Goal: Task Accomplishment & Management: Use online tool/utility

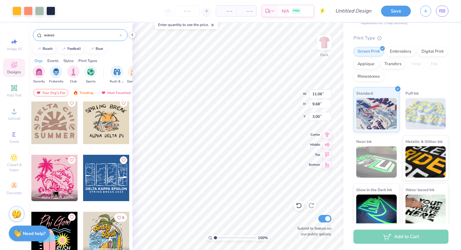
scroll to position [246, 0]
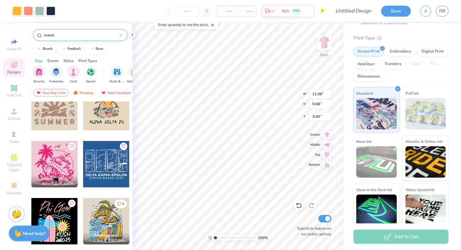
click at [69, 160] on div at bounding box center [54, 164] width 46 height 46
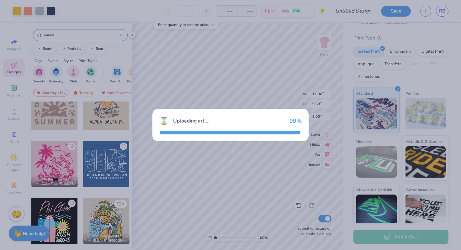
type input "11.50"
type input "12.37"
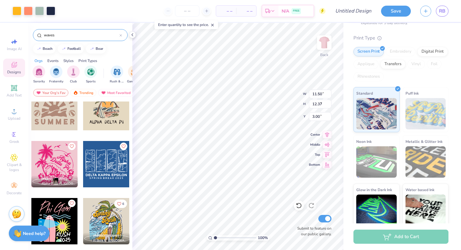
type input "11.06"
type input "9.68"
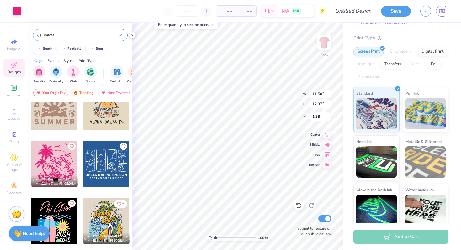
type input "1.38"
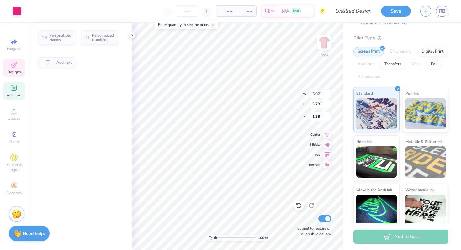
type input "5.97"
type input "3.78"
type input "5.49"
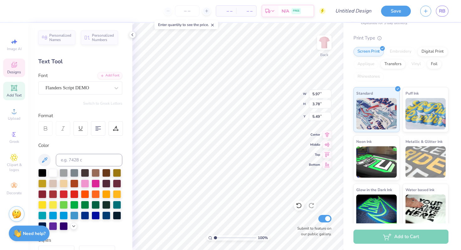
type input "4.29"
type input "2.88"
type input "4.68"
type textarea "Apha"
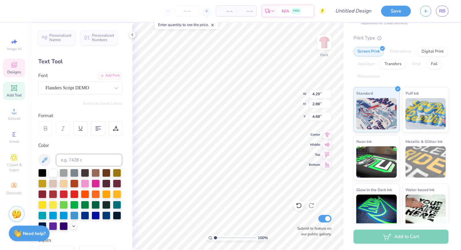
type textarea "Delta"
type input "5.97"
type input "3.78"
type input "5.49"
type textarea "Zeta"
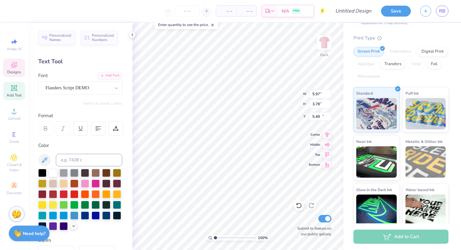
type input "4.66"
type input "1.15"
type input "12.33"
type textarea "f"
type textarea "Fall 2025"
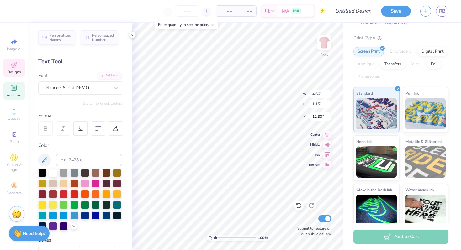
scroll to position [0, 1]
type input "6.16"
type input "2.28"
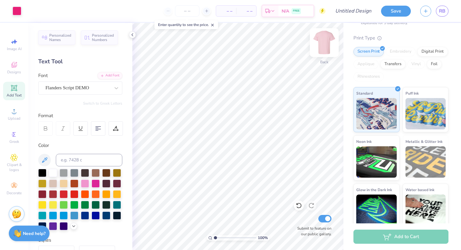
click at [323, 49] on img at bounding box center [323, 42] width 25 height 25
click at [321, 47] on img at bounding box center [323, 42] width 25 height 25
type input "9.87"
type input "12.37"
type input "2.28"
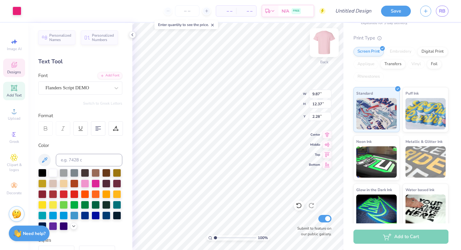
click at [321, 44] on img at bounding box center [323, 42] width 25 height 25
type input "3.00"
click at [325, 44] on img at bounding box center [323, 42] width 25 height 25
type input "11.31"
type input "12.37"
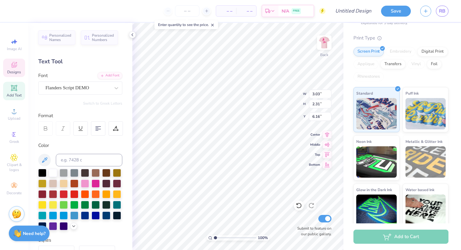
type input "2.28"
click at [321, 42] on img at bounding box center [323, 42] width 25 height 25
type input "11.06"
type input "10.03"
type input "3.00"
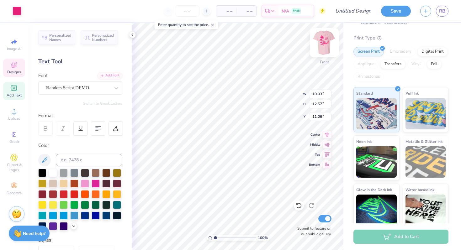
type input "3.35"
type input "5.82"
type input "5.63"
type input "4.33"
type input "3.08"
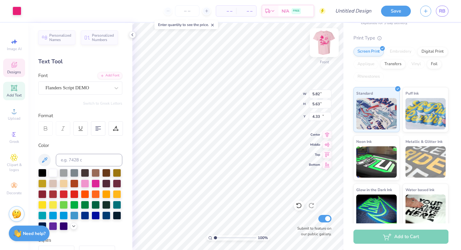
type input "2.35"
type input "7.29"
type input "10.03"
type input "12.57"
type input "5.68"
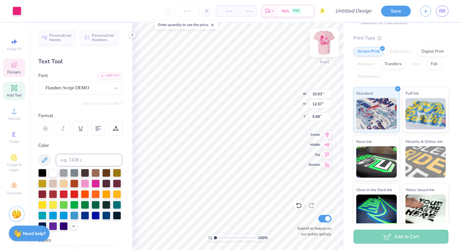
type input "3.71"
type input "2.63"
type input "7.01"
type input "5.82"
type input "5.63"
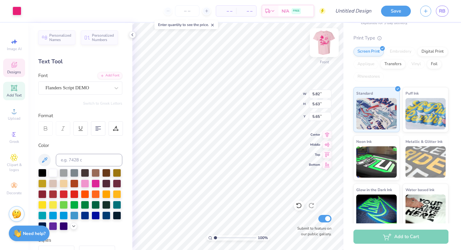
type input "5.25"
type input "10.03"
type input "12.57"
type input "5.68"
type input "5.82"
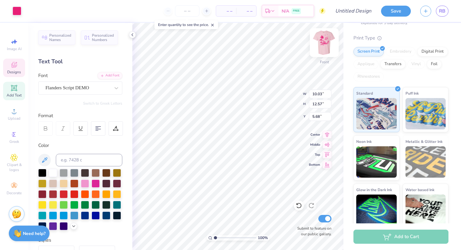
type input "5.63"
type input "4.47"
type input "10.03"
type input "12.57"
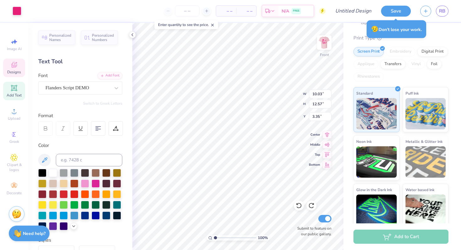
type input "11.06"
type input "11.49"
type input "4.66"
type input "3.00"
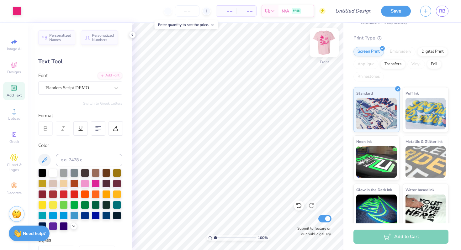
click at [324, 39] on img at bounding box center [323, 42] width 25 height 25
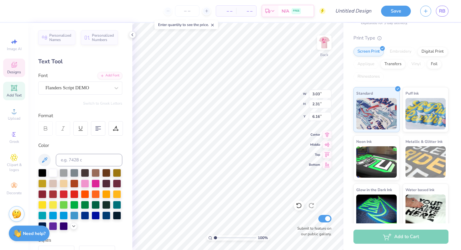
type input "11.69"
type input "13.20"
type input "1.45"
click at [16, 69] on div "Designs" at bounding box center [14, 68] width 22 height 18
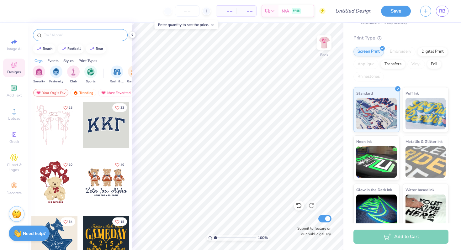
click at [97, 35] on input "text" at bounding box center [83, 35] width 80 height 6
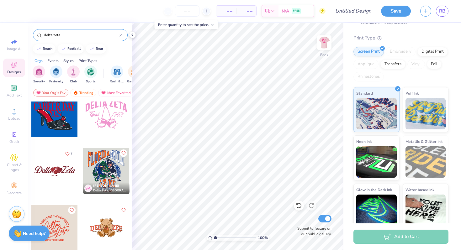
scroll to position [422, 0]
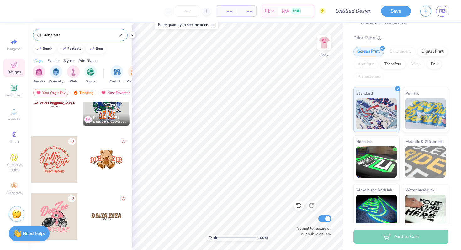
click at [78, 33] on input "delta zeta" at bounding box center [81, 35] width 76 height 6
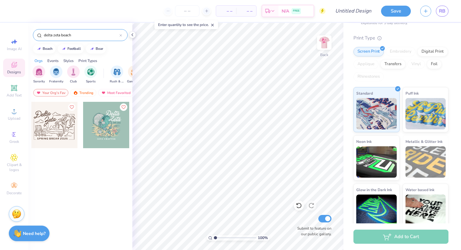
drag, startPoint x: 61, startPoint y: 34, endPoint x: 14, endPoint y: 34, distance: 47.0
click at [14, 34] on div "– – Per Item – – Total Est. Delivery N/A FREE Design Title Save RB Image AI Des…" at bounding box center [230, 125] width 461 height 250
type input "beach"
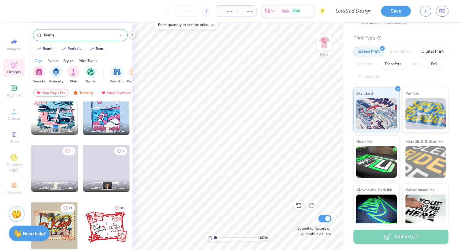
scroll to position [1610, 0]
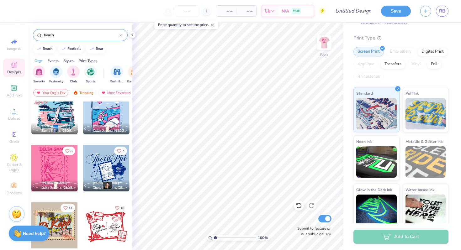
click at [70, 63] on div "Styles" at bounding box center [68, 61] width 10 height 6
drag, startPoint x: 77, startPoint y: 76, endPoint x: 68, endPoint y: 76, distance: 9.4
click at [68, 76] on div "Classic Varsity Y2K Minimalist 80s & 90s Typography 60s & 70s Handdrawn Cartoon…" at bounding box center [120, 74] width 175 height 18
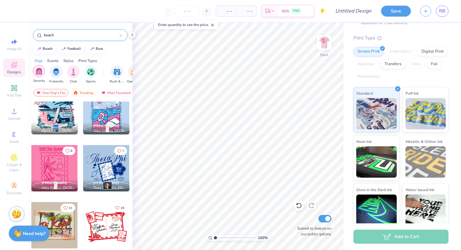
click at [34, 75] on div "filter for Sorority" at bounding box center [39, 71] width 13 height 13
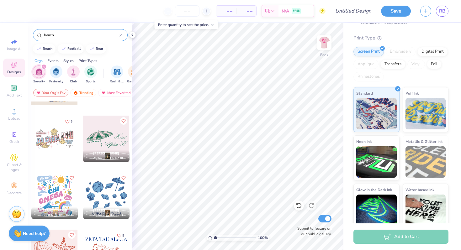
scroll to position [43, 0]
click at [48, 149] on div at bounding box center [54, 139] width 46 height 46
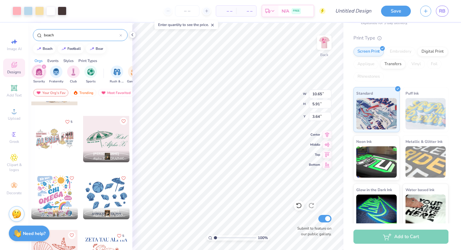
type input "3.64"
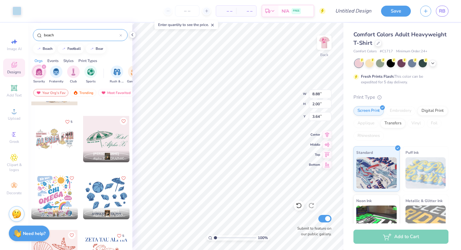
type input "8.88"
type input "2.00"
type input "6.13"
type input "10.54"
type input "4.06"
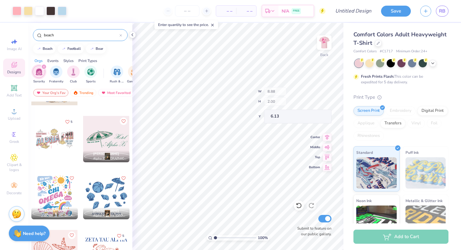
type input "4.48"
type input "10.62"
type input "4.16"
type input "4.80"
type input "4.83"
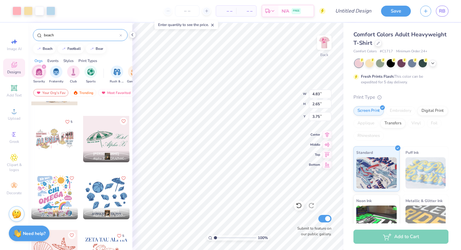
type input "2.65"
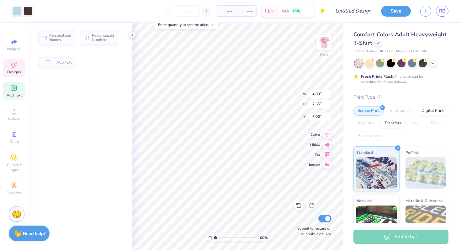
type input "2.20"
type input "0.56"
type input "7.00"
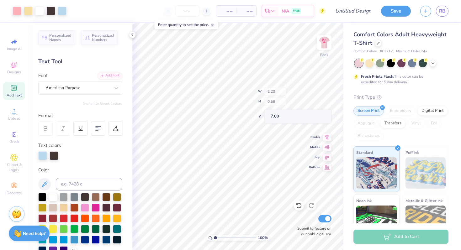
type input "4.83"
type input "2.65"
type input "3.38"
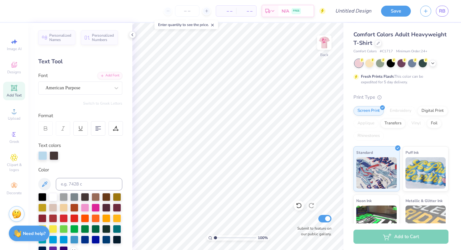
click at [17, 89] on icon at bounding box center [14, 88] width 8 height 8
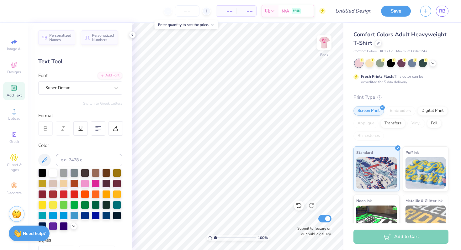
click at [20, 90] on div "Add Text" at bounding box center [14, 91] width 22 height 18
type textarea "TXT"
type textarea "delta zeta"
click at [90, 86] on div "Super Dream" at bounding box center [78, 88] width 66 height 10
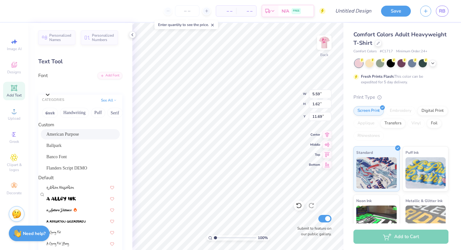
click at [77, 137] on span "American Purpose" at bounding box center [62, 134] width 33 height 7
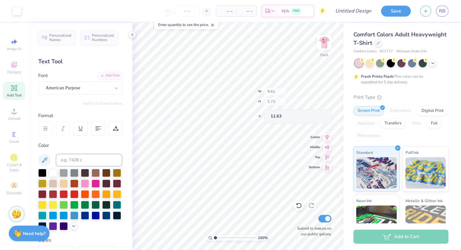
type input "9.61"
type input "1.73"
type input "2.69"
click at [97, 182] on div at bounding box center [95, 183] width 8 height 8
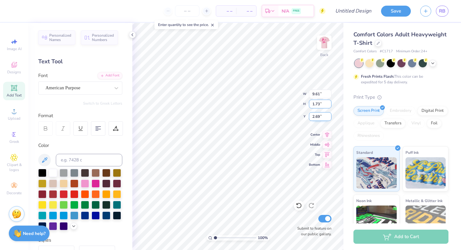
click at [327, 105] on input "1.72" at bounding box center [320, 104] width 23 height 9
click at [327, 105] on input "1.71" at bounding box center [320, 104] width 23 height 9
type input "1.7"
click at [327, 105] on input "1.7" at bounding box center [320, 104] width 23 height 9
click at [325, 117] on input "2.69" at bounding box center [320, 116] width 23 height 9
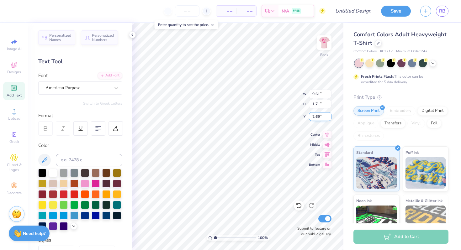
type input "9.45"
type input "1.70"
type input "2.71"
click at [326, 96] on input "9.44" at bounding box center [320, 94] width 23 height 9
click at [326, 96] on input "9.43" at bounding box center [320, 94] width 23 height 9
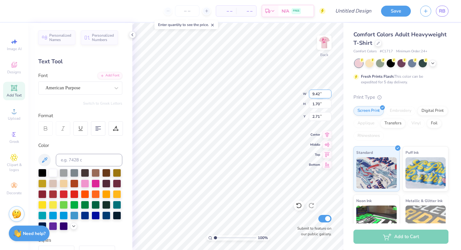
click at [326, 96] on input "9.42" at bounding box center [320, 94] width 23 height 9
click at [326, 96] on input "9.41" at bounding box center [320, 94] width 23 height 9
click at [326, 96] on input "9.4" at bounding box center [320, 94] width 23 height 9
type input "9.39"
click at [326, 96] on input "9.39" at bounding box center [320, 94] width 23 height 9
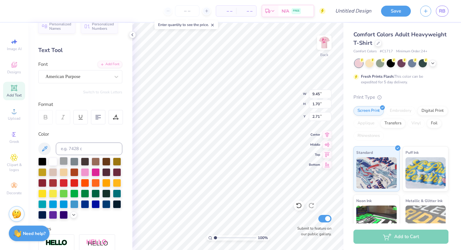
scroll to position [0, 0]
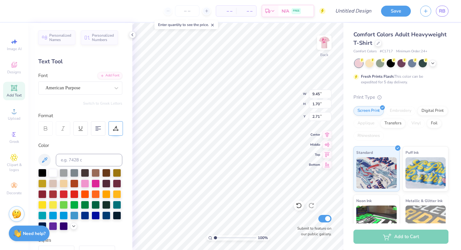
click at [119, 130] on div at bounding box center [115, 128] width 14 height 14
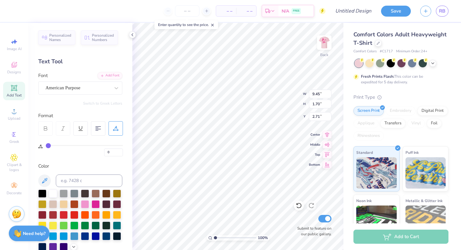
drag, startPoint x: 51, startPoint y: 144, endPoint x: 102, endPoint y: 146, distance: 50.5
click at [102, 146] on div "0" at bounding box center [84, 149] width 77 height 14
type input "1"
type input "3"
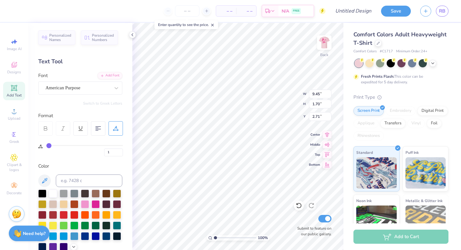
type input "3"
type input "4"
type input "7"
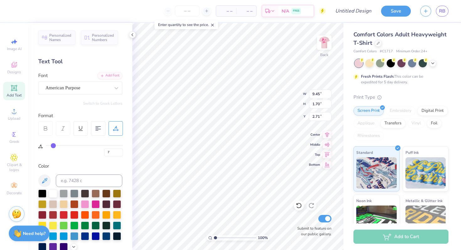
type input "10"
type input "12"
type input "14"
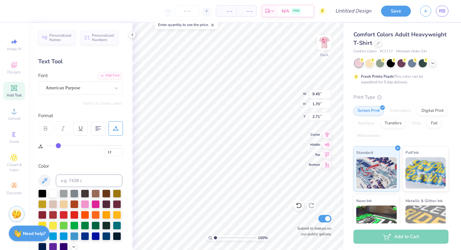
type input "14"
type input "15"
type input "16"
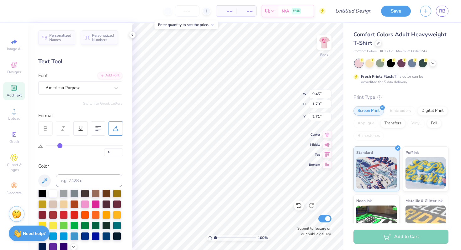
type input "17"
type input "18"
type input "19"
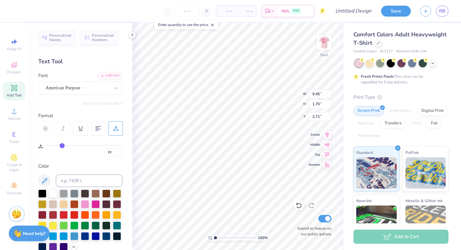
type input "19"
type input "20"
type input "21"
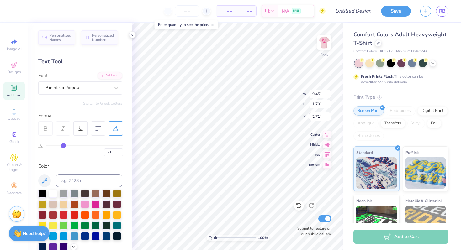
type input "23"
type input "25"
type input "26"
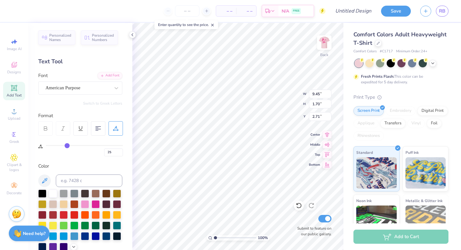
type input "26"
type input "28"
type input "30"
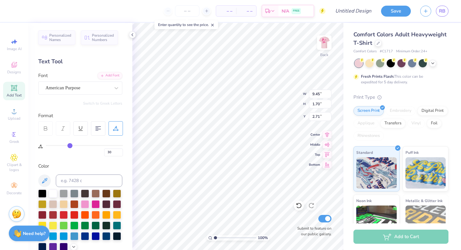
type input "32"
drag, startPoint x: 46, startPoint y: 146, endPoint x: 71, endPoint y: 147, distance: 25.4
click at [71, 146] on input "range" at bounding box center [84, 145] width 77 height 1
type input "31"
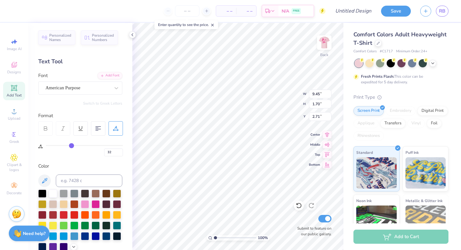
type input "31"
type input "29"
type input "26"
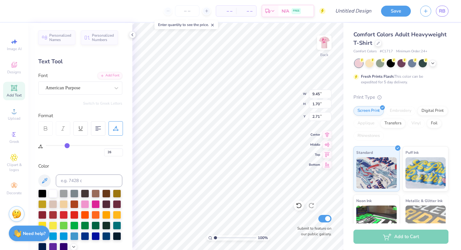
type input "23"
type input "19"
type input "17"
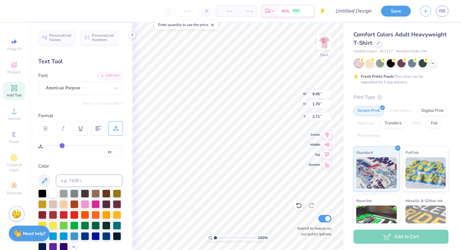
type input "17"
type input "16"
type input "14"
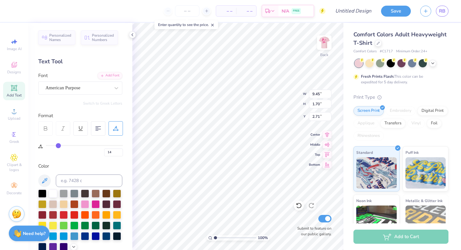
type input "13"
type input "12"
type input "10"
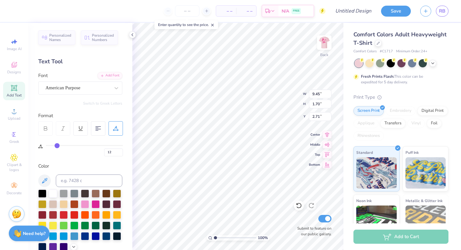
type input "10"
type input "9"
type input "7"
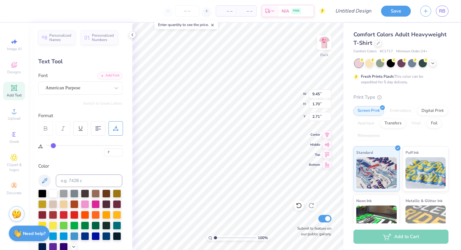
type input "5"
type input "3"
type input "2"
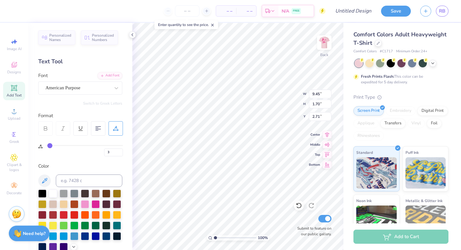
type input "2"
type input "1"
type input "0"
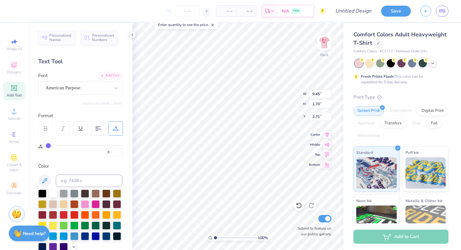
drag, startPoint x: 71, startPoint y: 146, endPoint x: 28, endPoint y: 143, distance: 43.0
type input "0"
click at [46, 145] on input "range" at bounding box center [84, 145] width 77 height 1
click at [272, 90] on div "100 % Back W 9.45 9.45 " H 1.70 1.70 " Y 2.71 2.71 " Center Middle Top Bottom S…" at bounding box center [237, 136] width 211 height 227
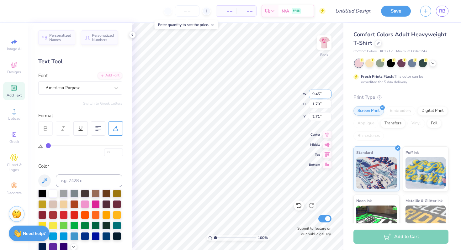
type input "3.47"
type input "0.62"
type input "4.35"
type input "3.87"
click at [20, 69] on div "Designs" at bounding box center [14, 68] width 22 height 18
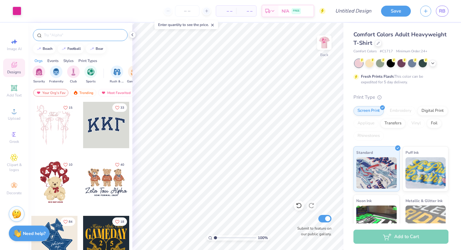
click at [76, 33] on input "text" at bounding box center [83, 35] width 80 height 6
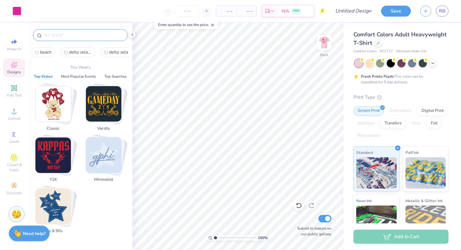
click at [72, 34] on input "text" at bounding box center [83, 35] width 80 height 6
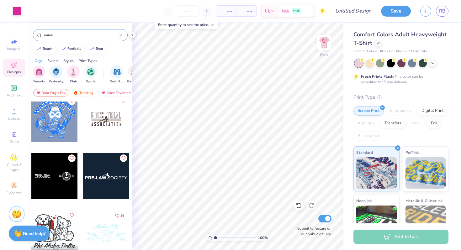
scroll to position [2344, 0]
click at [71, 38] on input "wave" at bounding box center [81, 35] width 76 height 6
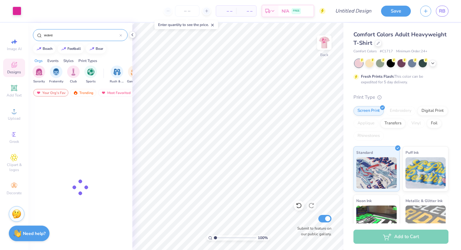
click at [71, 38] on input "wave" at bounding box center [81, 35] width 76 height 6
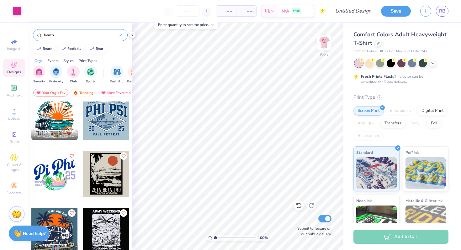
scroll to position [133, 0]
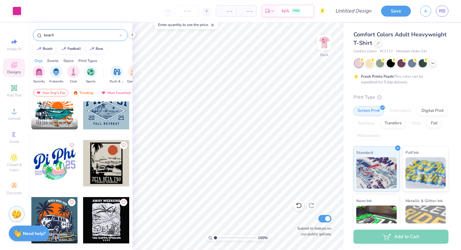
click at [63, 31] on div "beach" at bounding box center [80, 35] width 95 height 12
click at [64, 35] on input "beach" at bounding box center [81, 35] width 76 height 6
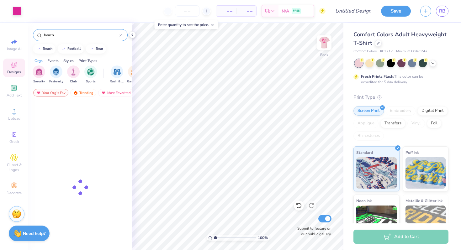
click at [64, 35] on input "beach" at bounding box center [81, 35] width 76 height 6
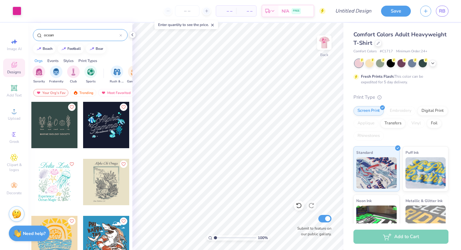
type input "ocean"
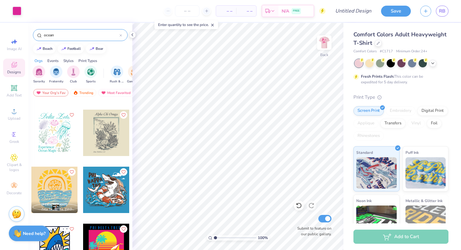
scroll to position [0, 0]
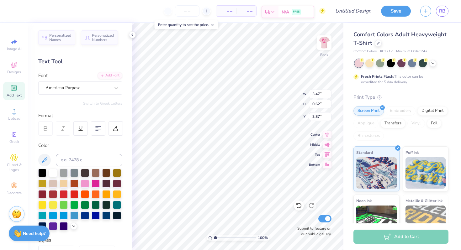
click at [274, 96] on div "100 % Back W 3.47 3.47 " H 0.62 0.62 " Y 3.87 3.87 " Center Middle Top Bottom S…" at bounding box center [237, 136] width 211 height 227
type textarea "delta zeta"
type input "6.35"
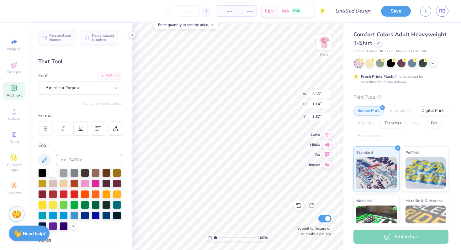
type input "1.14"
type input "3.00"
type input "4.49"
type input "0.81"
click at [93, 84] on div "American Purpose" at bounding box center [78, 88] width 66 height 10
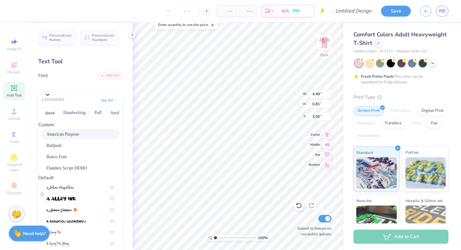
scroll to position [577, 0]
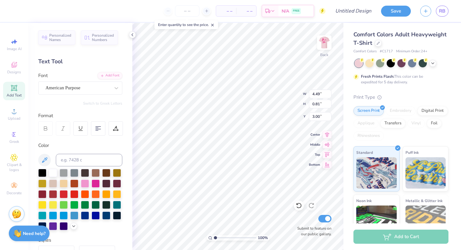
scroll to position [0, 0]
click at [324, 50] on img at bounding box center [323, 42] width 25 height 25
type input "3.00"
type input "2.24"
click at [17, 88] on icon at bounding box center [14, 88] width 8 height 8
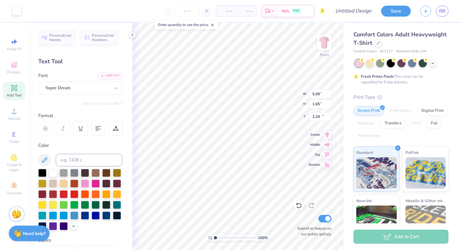
type input "5.69"
type input "1.65"
type input "12.93"
type textarea "Hearts for hearing and speech"
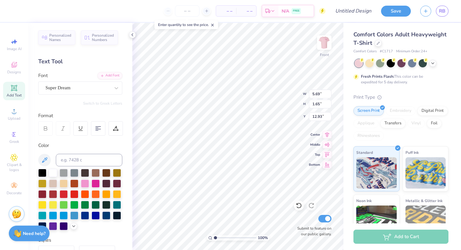
scroll to position [0, 2]
click at [87, 88] on div "Super Dream" at bounding box center [78, 88] width 66 height 10
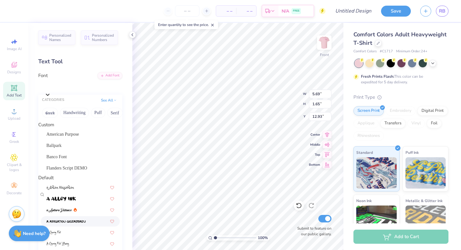
scroll to position [189, 0]
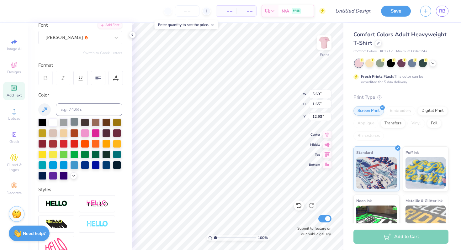
scroll to position [114, 0]
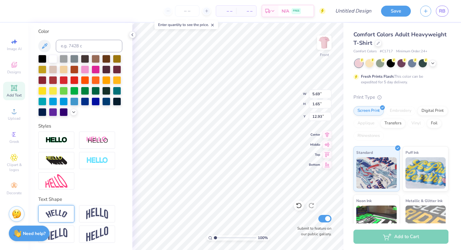
click at [66, 214] on img at bounding box center [56, 214] width 22 height 8
type input "10.03"
type input "12.57"
type input "2.24"
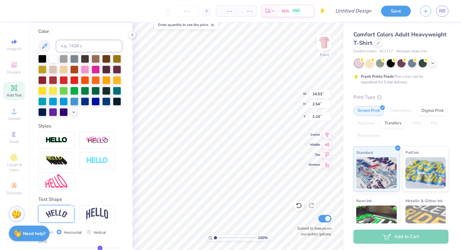
type input "3.00"
type input "10.61"
type input "1.85"
click at [96, 70] on div at bounding box center [95, 69] width 8 height 8
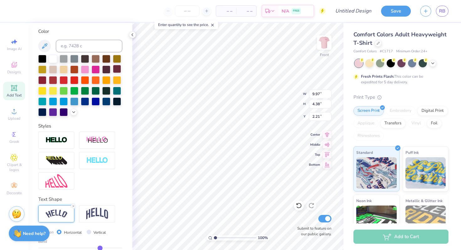
type input "9.97"
type input "4.38"
type input "2.21"
type input "9.02"
type input "6.07"
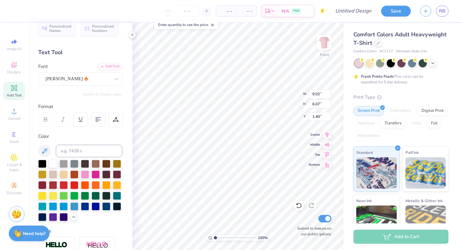
scroll to position [0, 0]
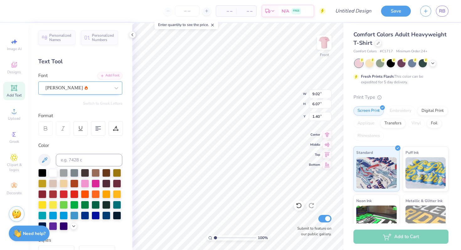
click at [93, 88] on div "[PERSON_NAME]" at bounding box center [78, 88] width 66 height 10
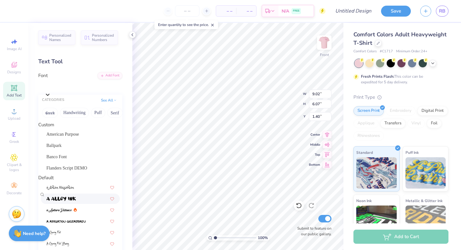
scroll to position [338, 0]
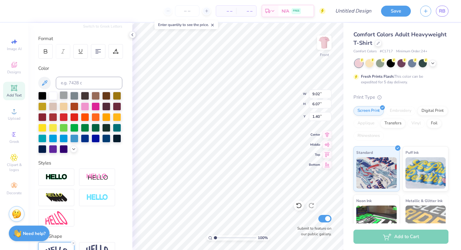
scroll to position [0, 0]
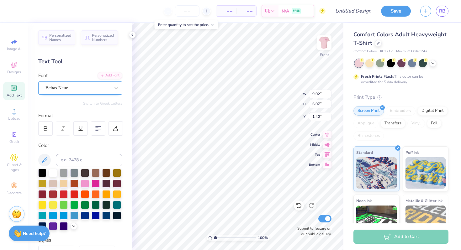
click at [82, 89] on div "Bebas Neue" at bounding box center [78, 88] width 66 height 10
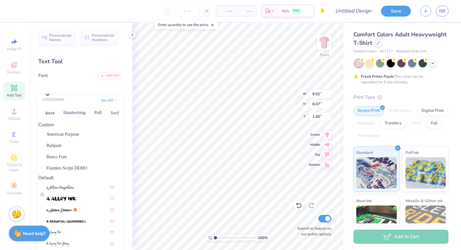
scroll to position [641, 0]
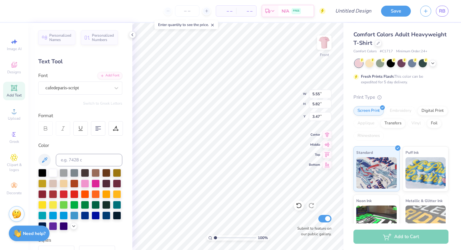
scroll to position [0, 1]
click at [95, 86] on div "cafedeparis-script" at bounding box center [78, 88] width 66 height 10
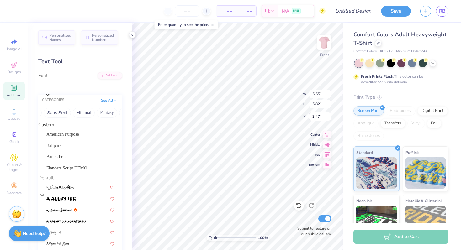
scroll to position [0, 149]
click at [94, 115] on button "Fantasy" at bounding box center [104, 113] width 21 height 10
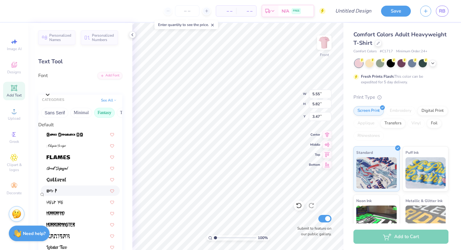
scroll to position [17, 0]
click at [74, 165] on div at bounding box center [80, 168] width 68 height 7
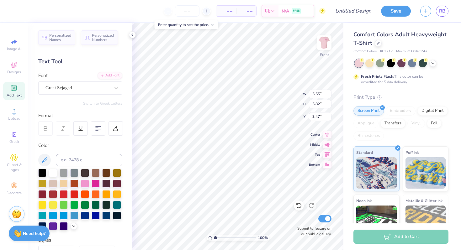
click at [90, 81] on div "Font Great Sejagad" at bounding box center [80, 83] width 84 height 23
click at [90, 85] on div "Great Sejagad" at bounding box center [78, 88] width 66 height 10
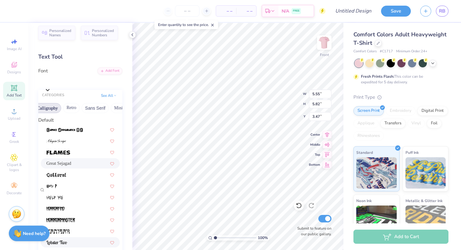
scroll to position [0, 105]
click at [56, 111] on button "Calligraphy" at bounding box center [50, 108] width 28 height 10
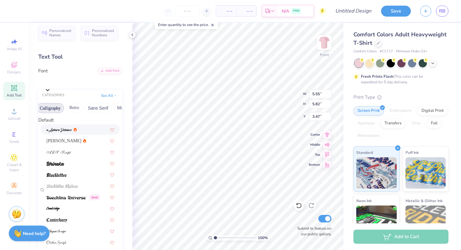
click at [86, 133] on div at bounding box center [80, 129] width 68 height 7
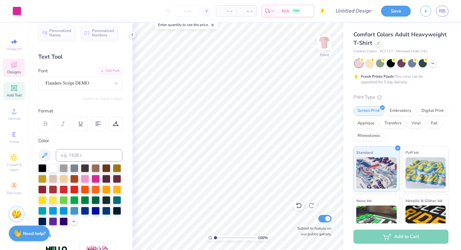
click at [14, 68] on icon at bounding box center [14, 65] width 8 height 8
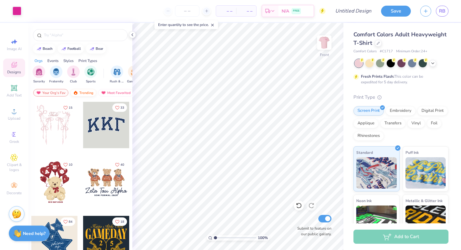
click at [74, 94] on img at bounding box center [75, 93] width 5 height 4
click at [79, 37] on input "text" at bounding box center [83, 35] width 80 height 6
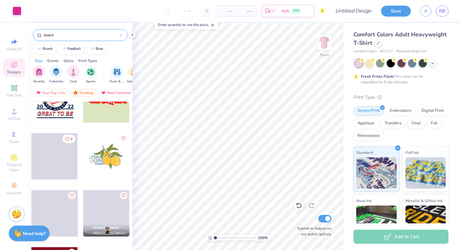
scroll to position [3562, 0]
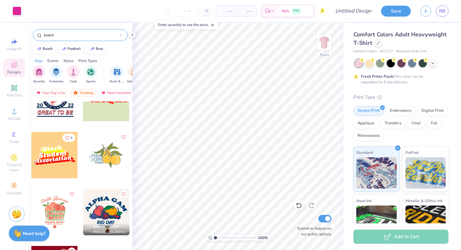
click at [83, 39] on div "beach" at bounding box center [80, 35] width 95 height 12
click at [67, 30] on div "beach" at bounding box center [80, 35] width 95 height 12
click at [67, 35] on input "beach" at bounding box center [81, 35] width 76 height 6
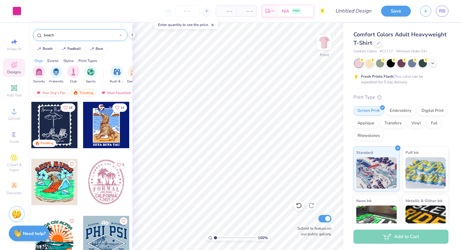
click at [67, 36] on input "beach" at bounding box center [81, 35] width 76 height 6
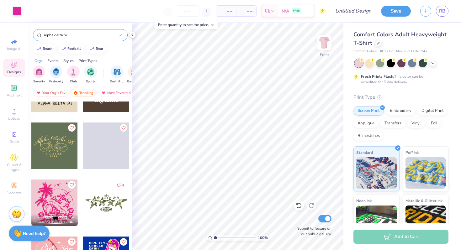
scroll to position [1292, 0]
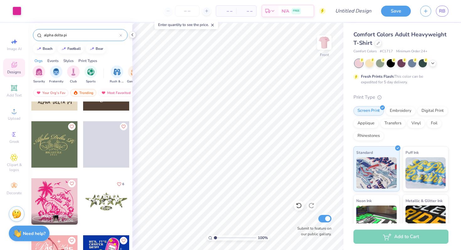
click at [60, 201] on div at bounding box center [54, 201] width 46 height 46
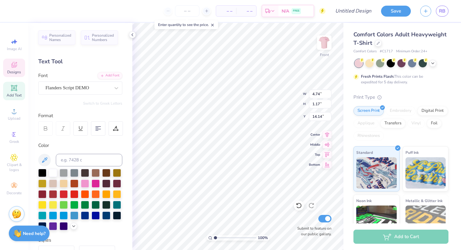
scroll to position [0, 1]
click at [18, 71] on span "Designs" at bounding box center [14, 72] width 14 height 5
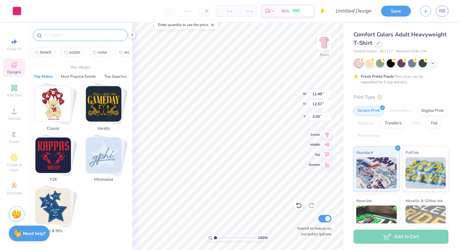
click at [84, 35] on input "text" at bounding box center [83, 35] width 80 height 6
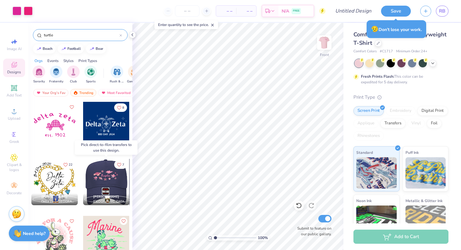
click at [83, 159] on div at bounding box center [60, 182] width 46 height 46
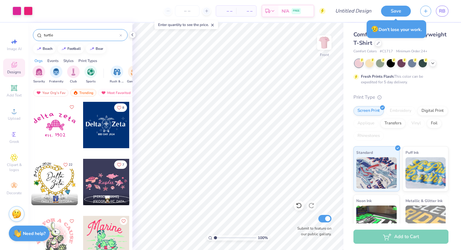
click at [84, 38] on input "turtle" at bounding box center [81, 35] width 76 height 6
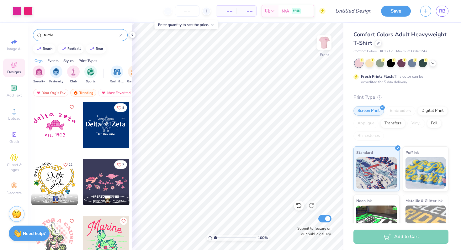
click at [88, 227] on div at bounding box center [106, 239] width 46 height 46
click at [16, 163] on span "Clipart & logos" at bounding box center [14, 167] width 22 height 10
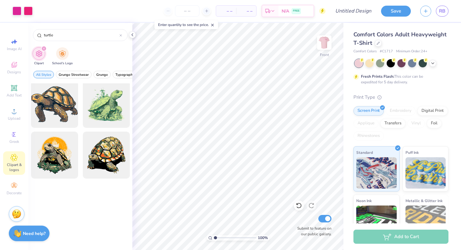
scroll to position [241, 0]
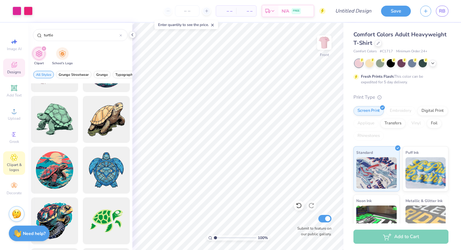
click at [18, 76] on div "Designs" at bounding box center [14, 68] width 22 height 18
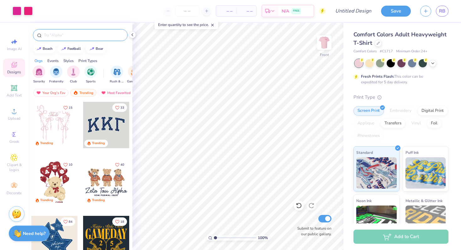
click at [77, 39] on div at bounding box center [80, 35] width 95 height 12
click at [77, 35] on input "text" at bounding box center [83, 35] width 80 height 6
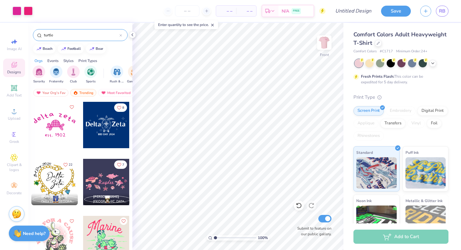
drag, startPoint x: 114, startPoint y: 76, endPoint x: 103, endPoint y: 98, distance: 24.8
click at [103, 98] on div "turtle beach football bear Orgs Events Styles Print Types Sorority Fraternity C…" at bounding box center [80, 148] width 104 height 250
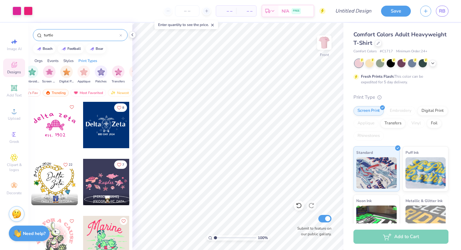
scroll to position [0, 530]
click at [126, 55] on div "Orgs Events Styles Print Types" at bounding box center [80, 59] width 104 height 9
click at [117, 35] on input "turtle" at bounding box center [81, 35] width 76 height 6
click at [119, 35] on input "turtle" at bounding box center [81, 35] width 76 height 6
click at [131, 34] on icon at bounding box center [132, 34] width 5 height 5
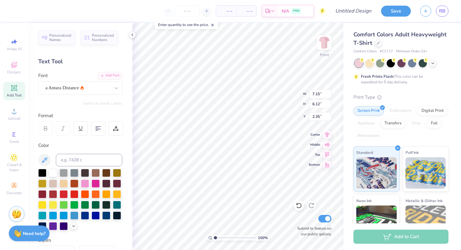
scroll to position [0, 2]
click at [86, 183] on div at bounding box center [85, 183] width 8 height 8
click at [85, 179] on div at bounding box center [85, 183] width 8 height 8
click at [85, 182] on div at bounding box center [85, 183] width 8 height 8
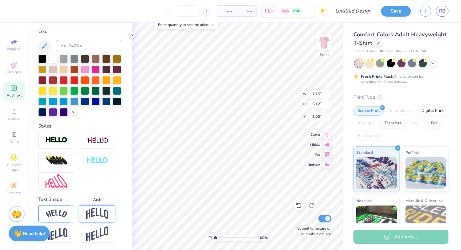
click at [94, 212] on img at bounding box center [97, 214] width 22 height 12
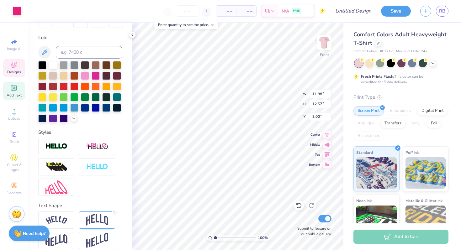
click at [15, 71] on span "Designs" at bounding box center [14, 72] width 14 height 5
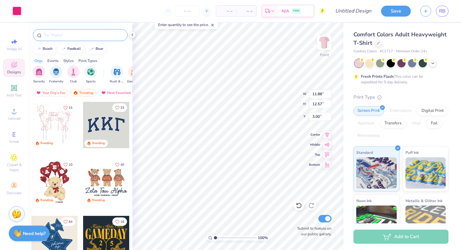
click at [62, 36] on input "text" at bounding box center [83, 35] width 80 height 6
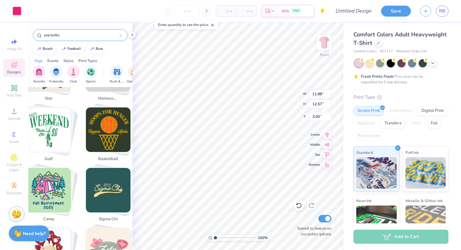
scroll to position [279, 0]
drag, startPoint x: 66, startPoint y: 33, endPoint x: 41, endPoint y: 33, distance: 25.1
click at [41, 33] on div "sea turtle" at bounding box center [80, 35] width 95 height 12
click at [43, 33] on div "sea turtle" at bounding box center [80, 35] width 95 height 12
click at [44, 36] on input "sea turtle" at bounding box center [81, 35] width 76 height 6
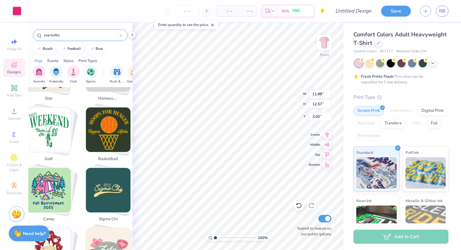
click at [44, 36] on input "sea turtle" at bounding box center [81, 35] width 76 height 6
